Goal: Information Seeking & Learning: Learn about a topic

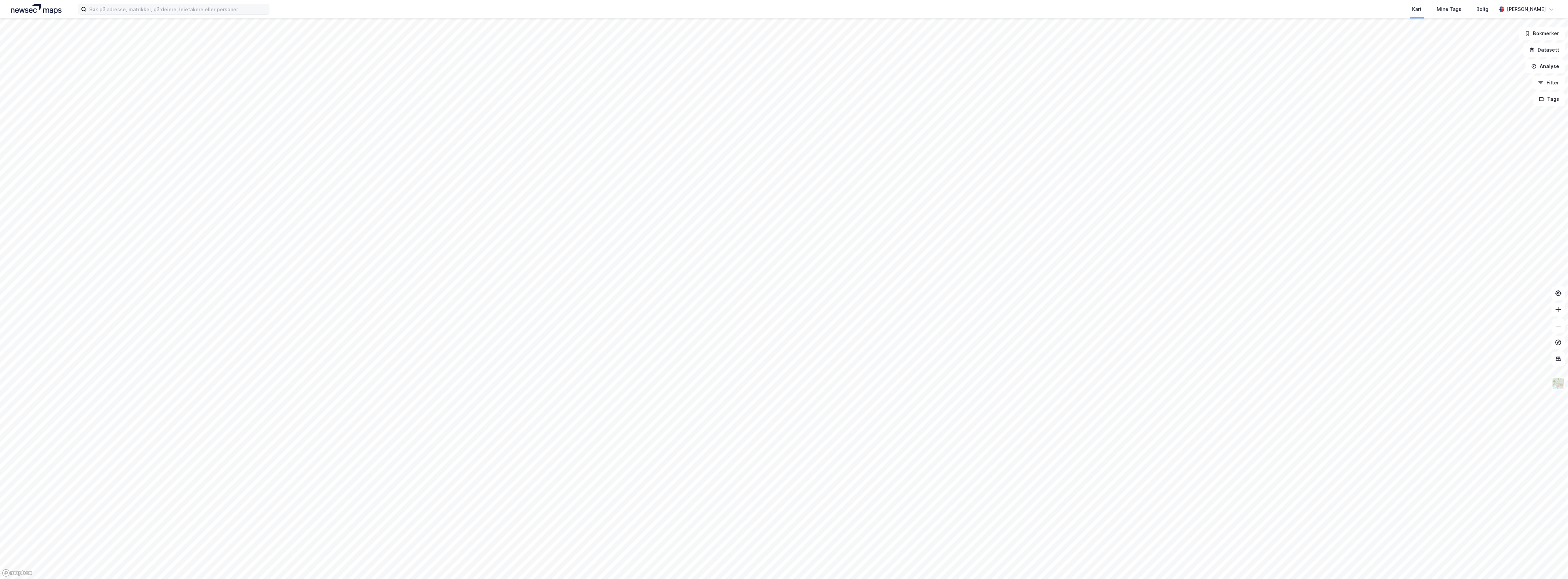
click at [146, 4] on label at bounding box center [173, 9] width 191 height 11
click at [146, 4] on input at bounding box center [177, 9] width 182 height 11
click at [146, 5] on input at bounding box center [177, 9] width 182 height 11
paste input "[PERSON_NAME]"
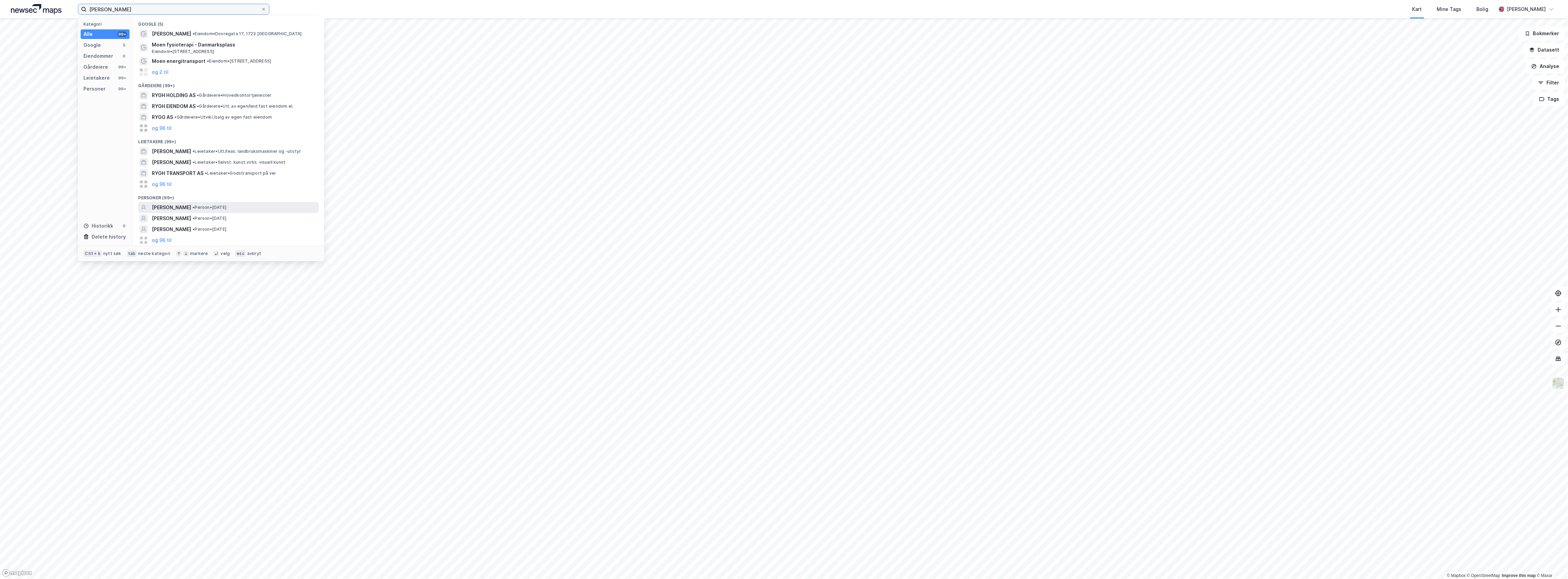
type input "[PERSON_NAME]"
click at [217, 207] on span "• Person • [DATE]" at bounding box center [210, 207] width 34 height 6
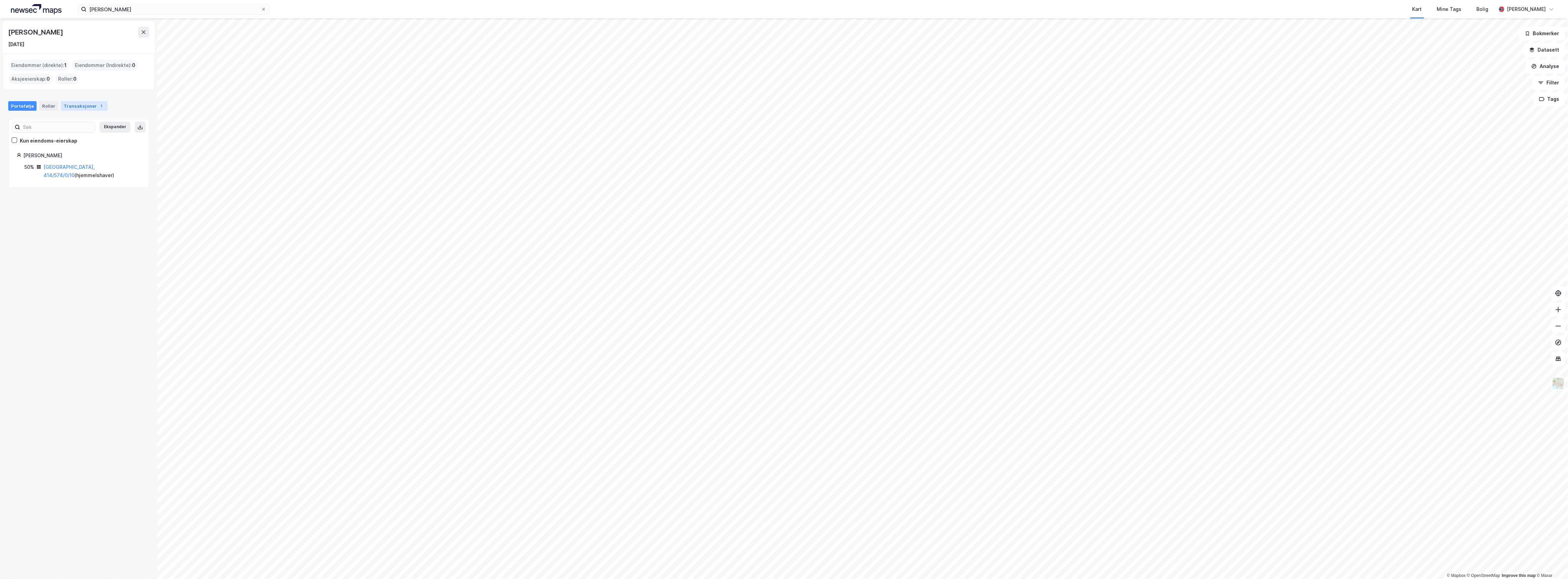
click at [94, 109] on div "Transaksjoner 1" at bounding box center [85, 106] width 47 height 10
click at [24, 106] on div "Portefølje" at bounding box center [22, 106] width 28 height 10
